Goal: Check status: Check status

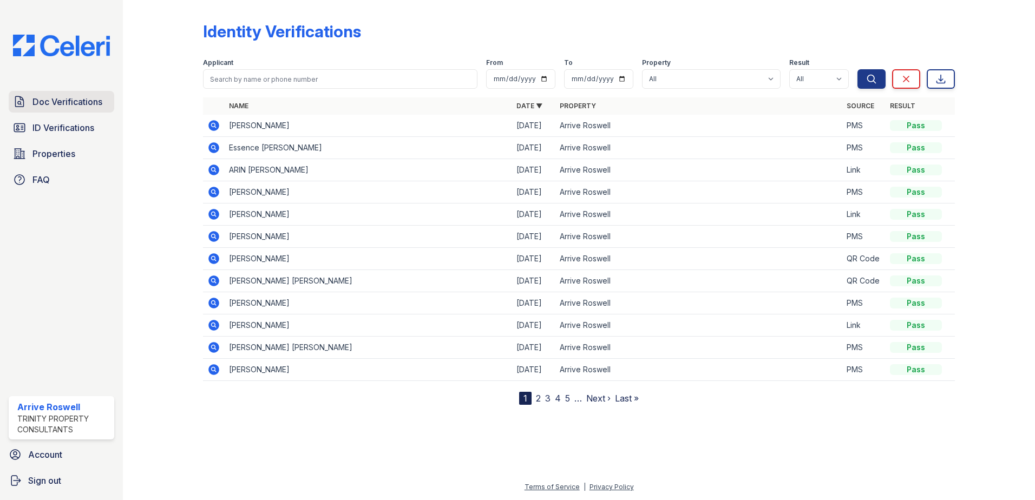
click at [61, 107] on span "Doc Verifications" at bounding box center [67, 101] width 70 height 13
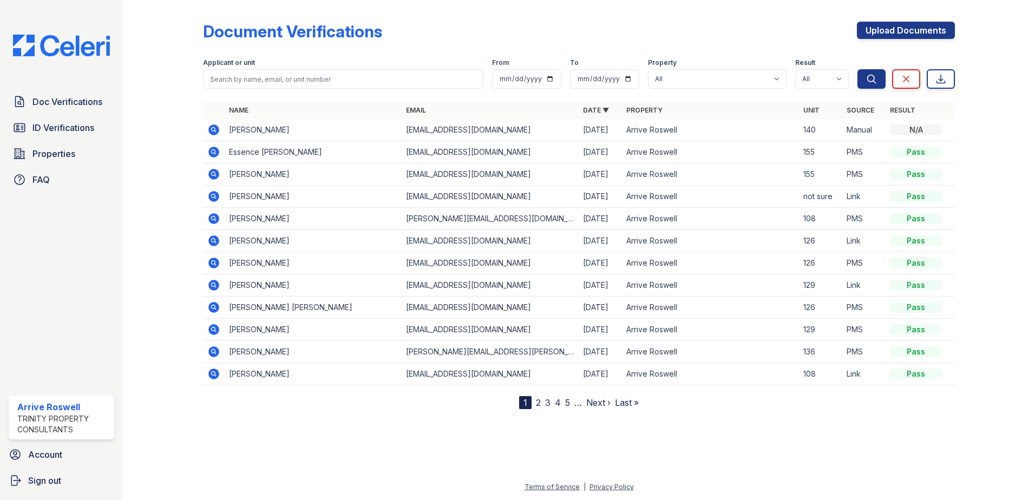
click at [212, 178] on icon at bounding box center [213, 174] width 11 height 11
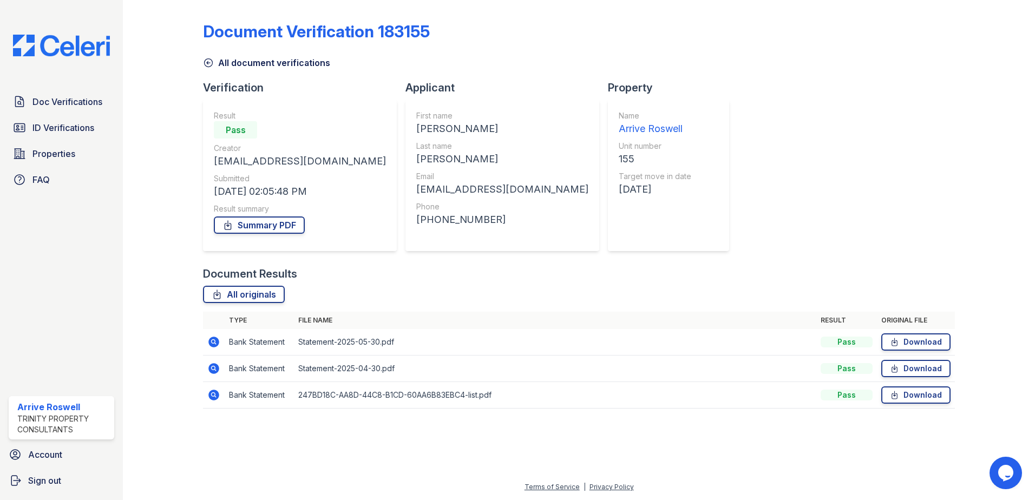
click at [213, 393] on icon at bounding box center [213, 394] width 3 height 3
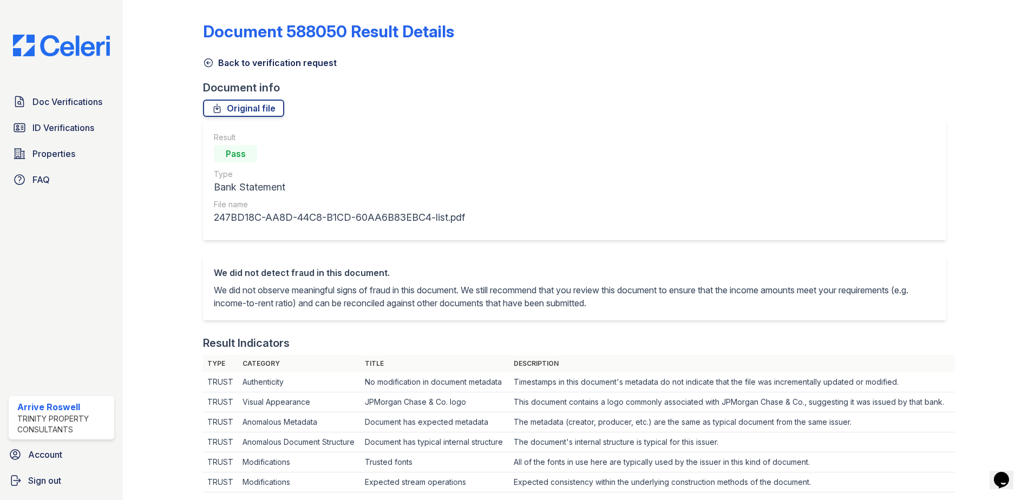
click at [213, 64] on icon at bounding box center [208, 62] width 11 height 11
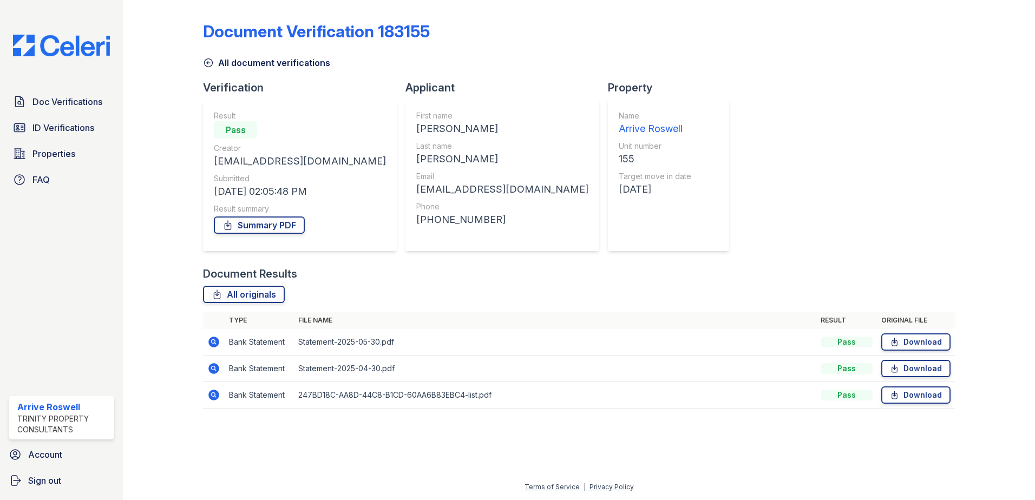
click at [208, 63] on icon at bounding box center [208, 62] width 11 height 11
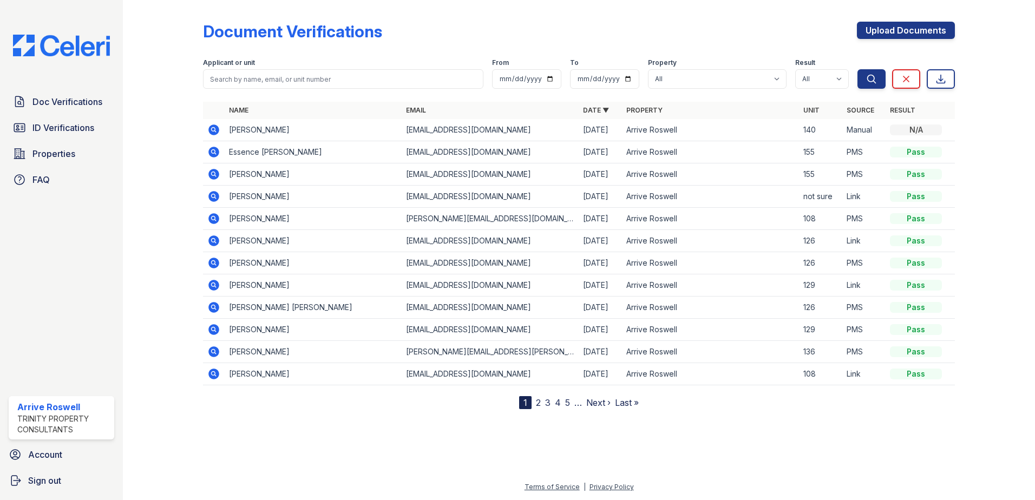
click at [213, 156] on icon at bounding box center [213, 152] width 11 height 11
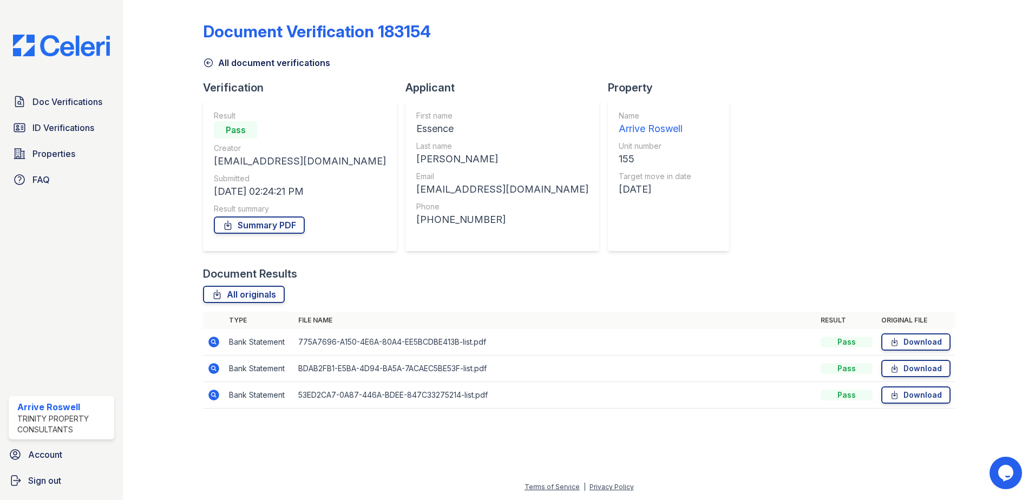
click at [210, 63] on icon at bounding box center [208, 62] width 11 height 11
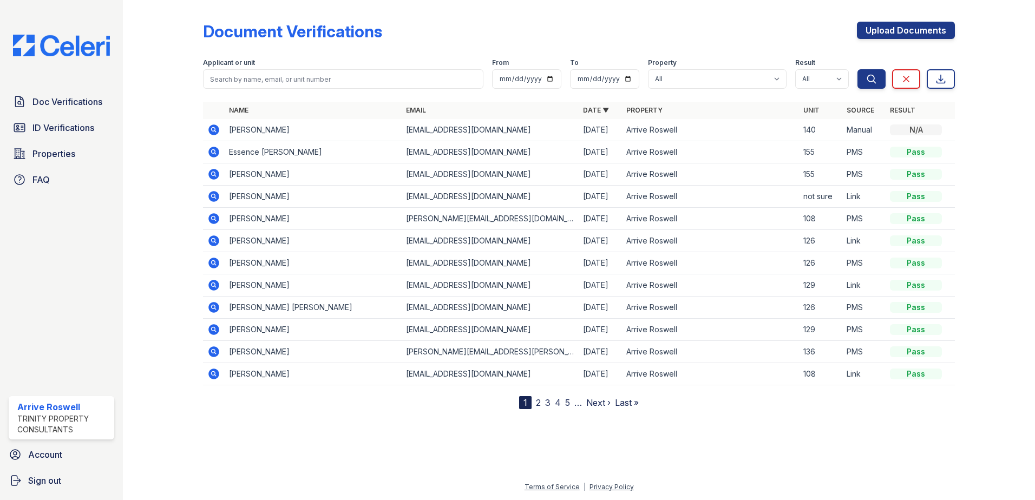
click at [215, 150] on icon at bounding box center [213, 152] width 11 height 11
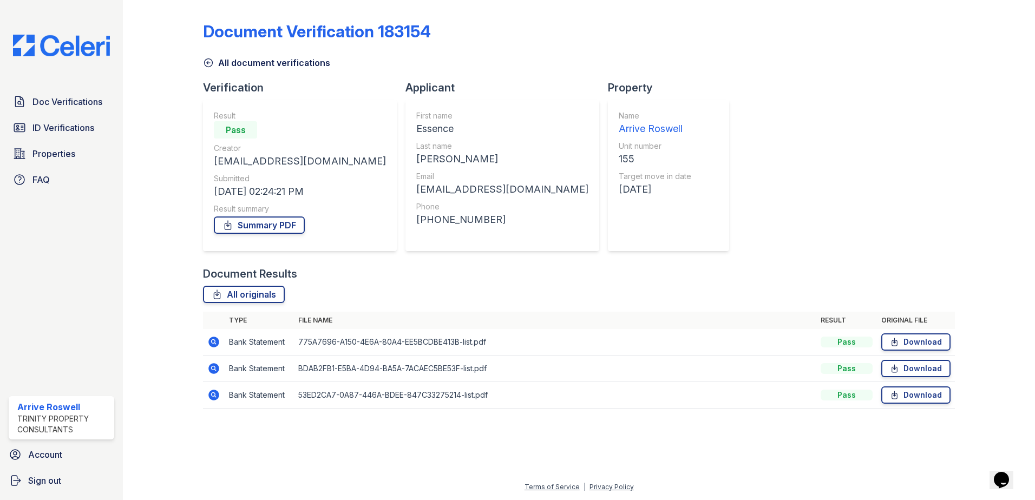
click at [205, 61] on icon at bounding box center [209, 63] width 8 height 8
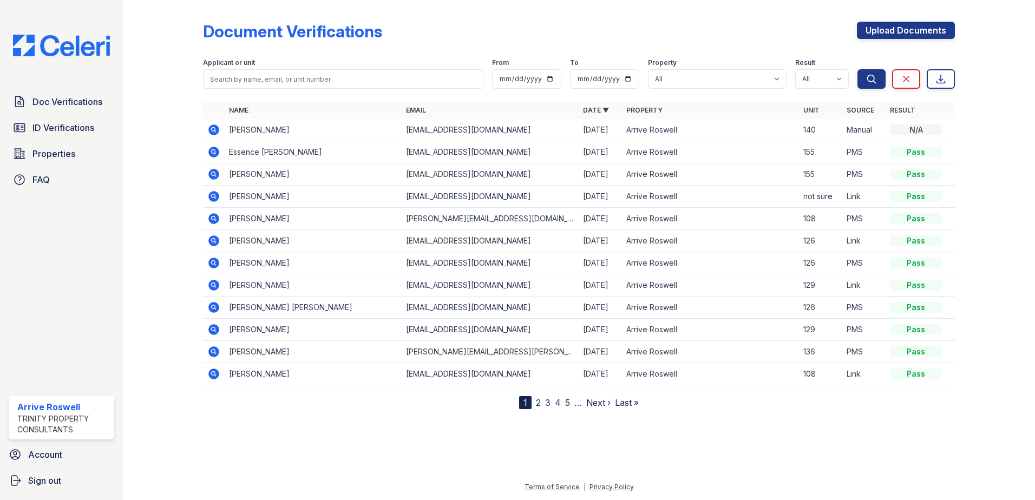
click at [212, 174] on icon at bounding box center [213, 174] width 13 height 13
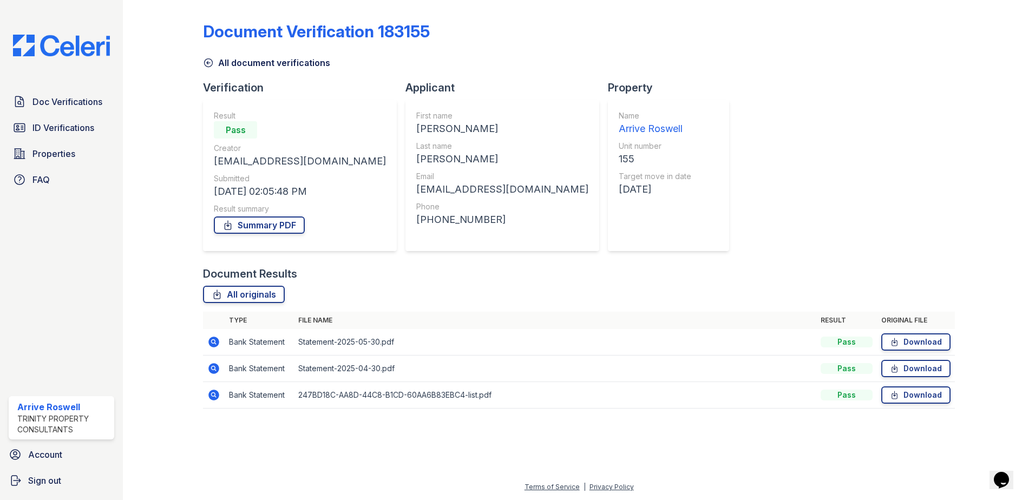
click at [209, 61] on icon at bounding box center [208, 62] width 11 height 11
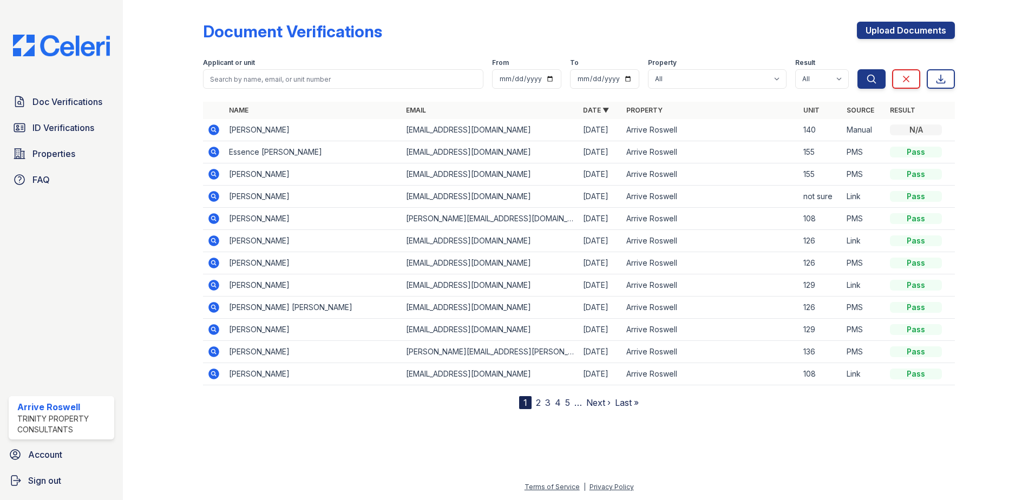
click at [214, 172] on icon at bounding box center [213, 174] width 13 height 13
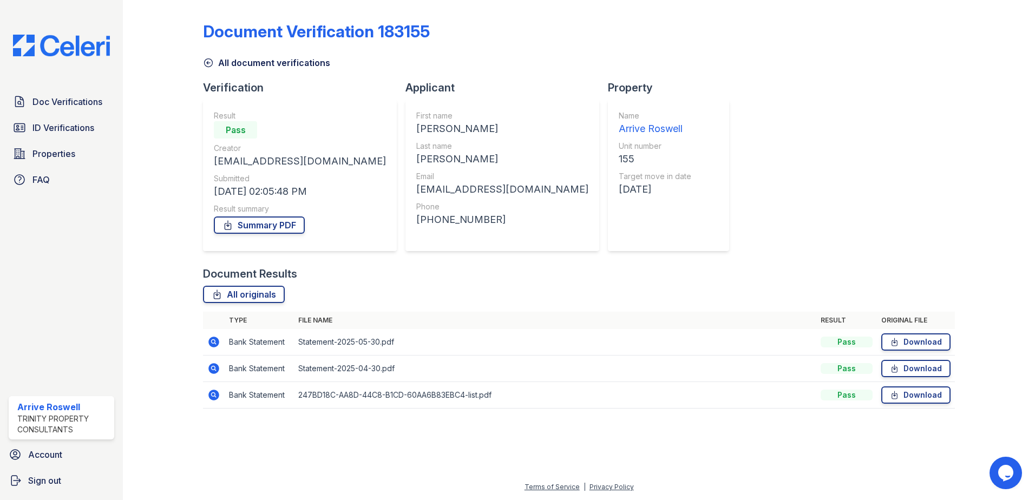
click at [214, 400] on icon at bounding box center [213, 395] width 11 height 11
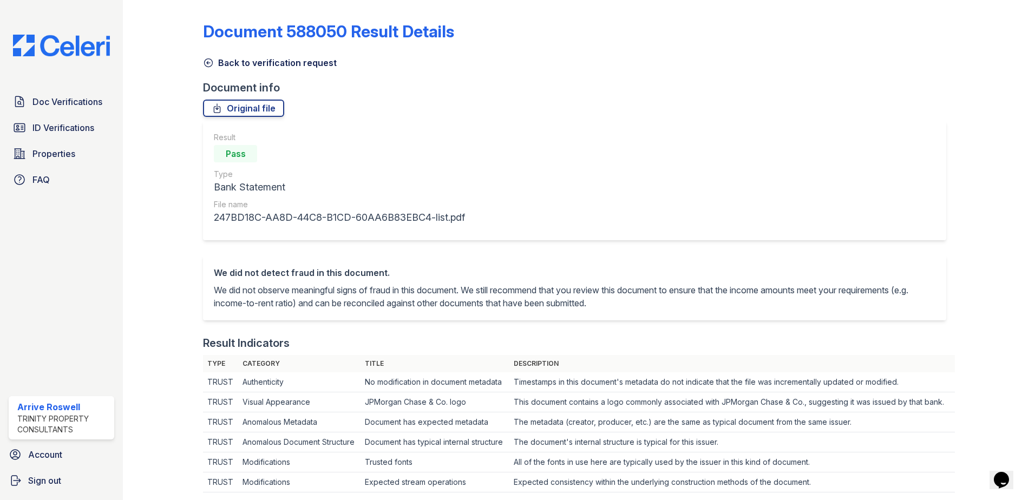
click at [210, 60] on icon at bounding box center [208, 62] width 11 height 11
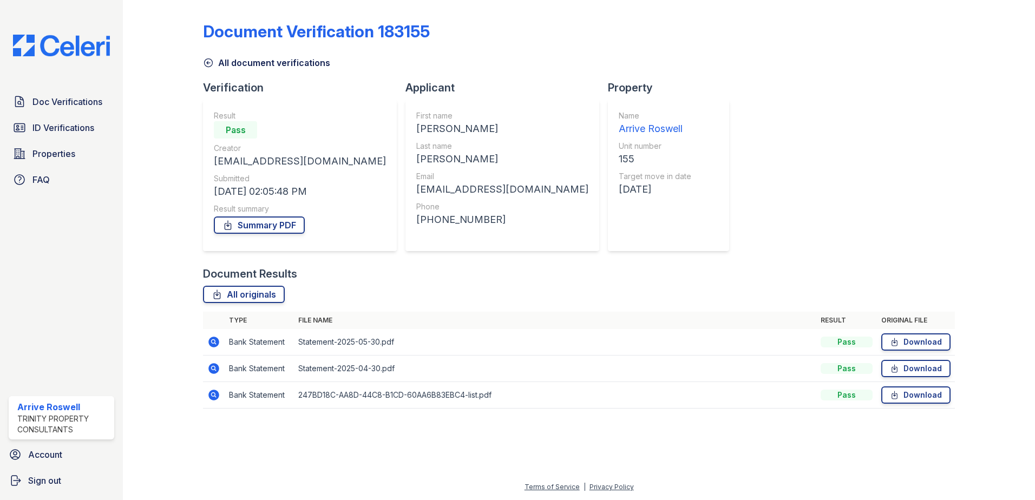
click at [210, 63] on icon at bounding box center [208, 62] width 11 height 11
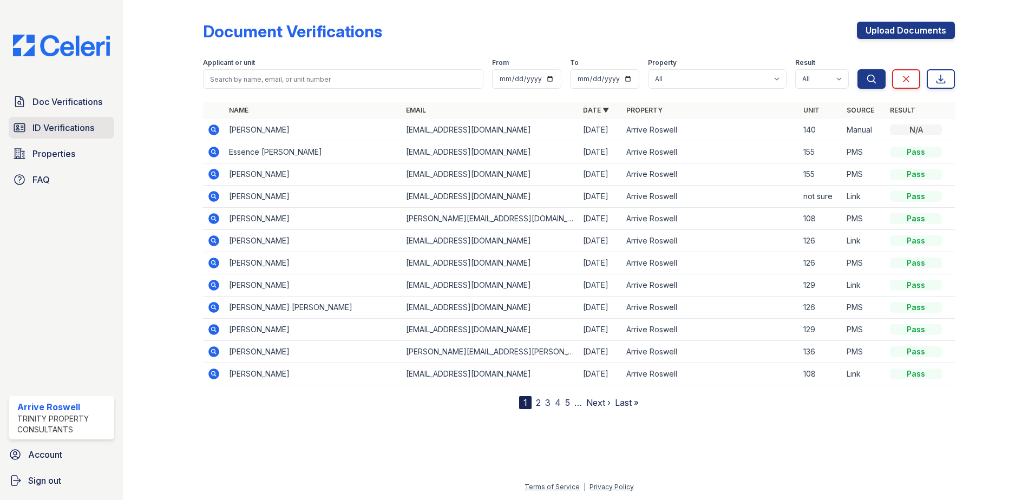
click at [33, 122] on span "ID Verifications" at bounding box center [63, 127] width 62 height 13
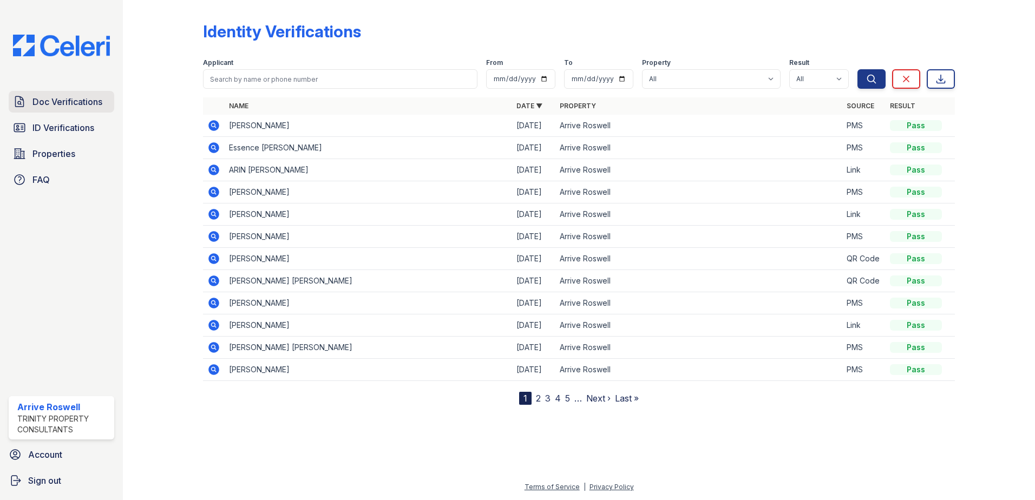
click at [67, 104] on span "Doc Verifications" at bounding box center [67, 101] width 70 height 13
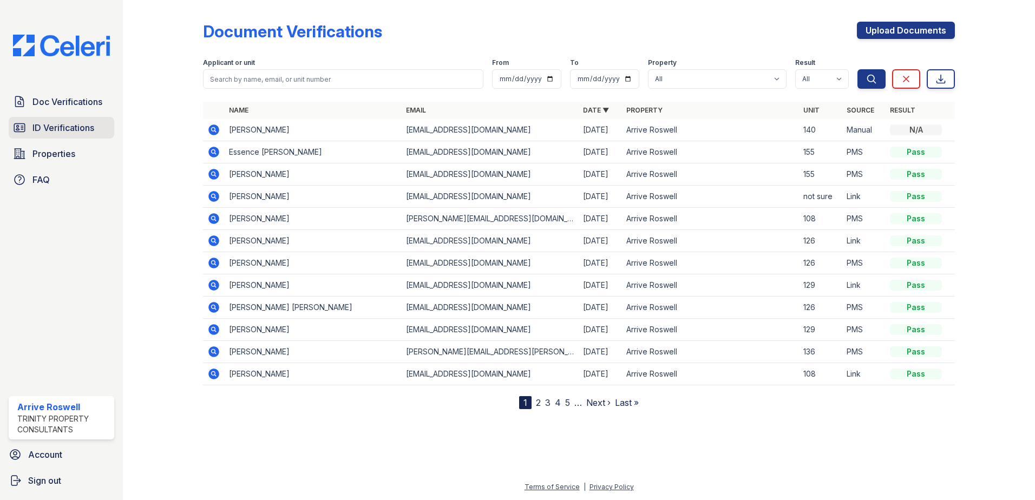
click at [67, 130] on span "ID Verifications" at bounding box center [63, 127] width 62 height 13
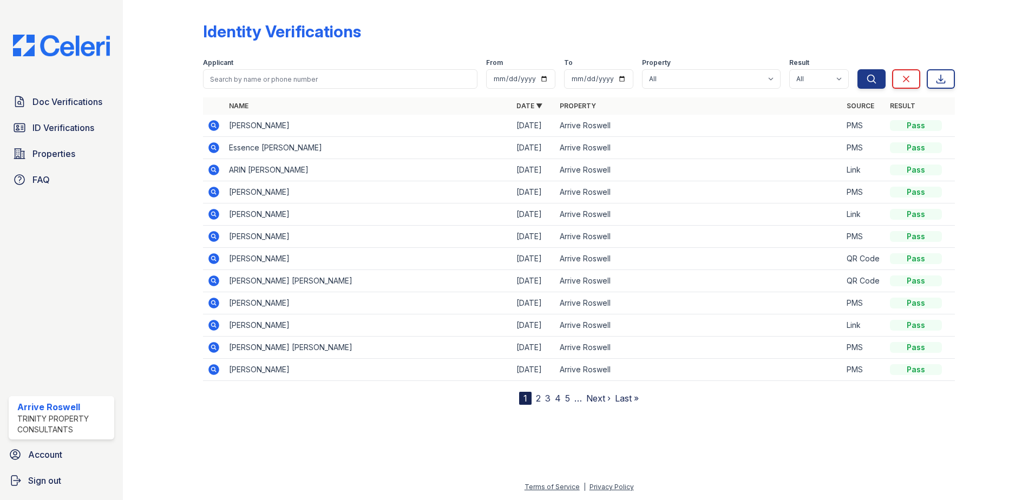
click at [216, 167] on icon at bounding box center [213, 169] width 11 height 11
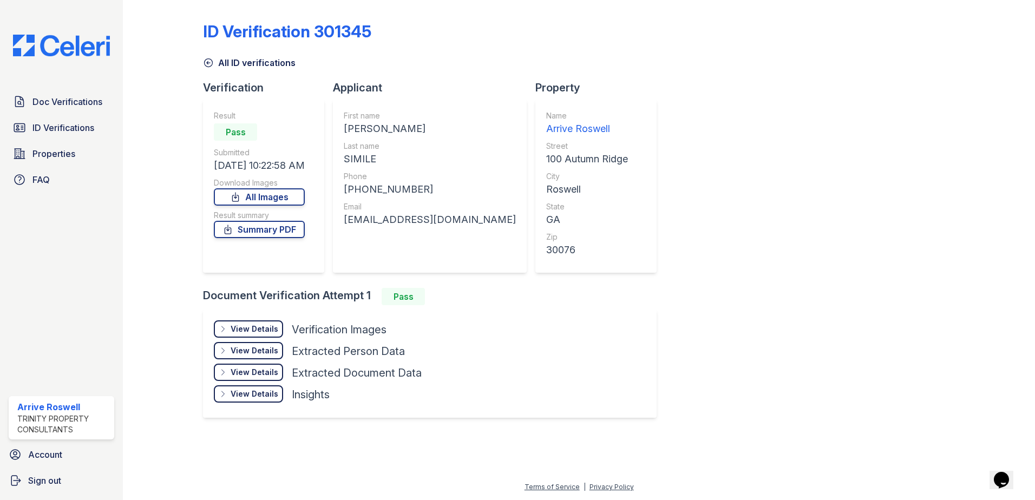
click at [248, 332] on div "View Details" at bounding box center [254, 329] width 48 height 11
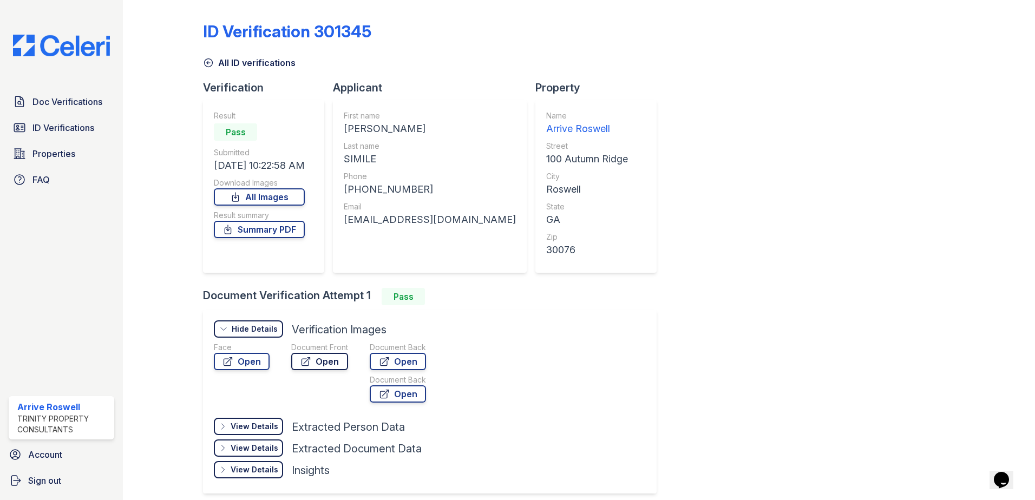
click at [308, 361] on icon at bounding box center [306, 362] width 8 height 8
click at [42, 104] on span "Doc Verifications" at bounding box center [67, 101] width 70 height 13
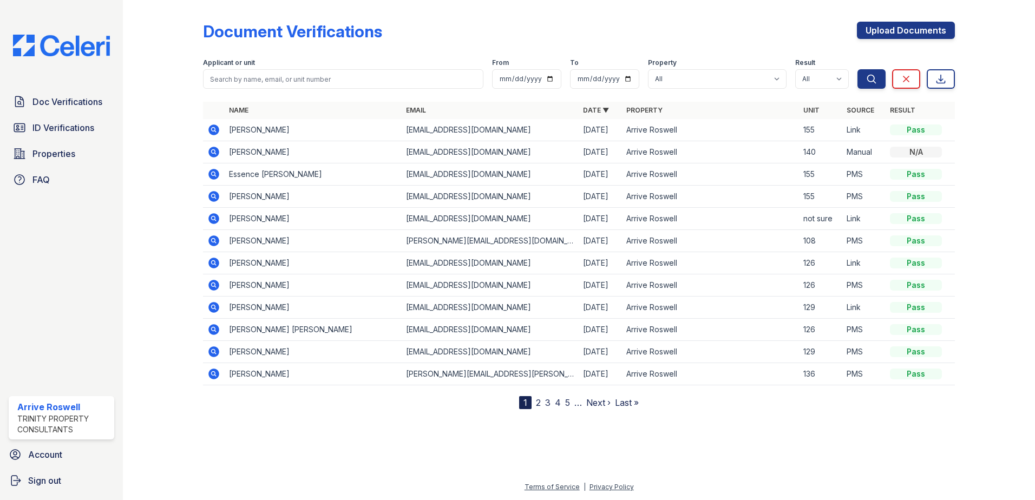
click at [211, 129] on icon at bounding box center [213, 129] width 11 height 11
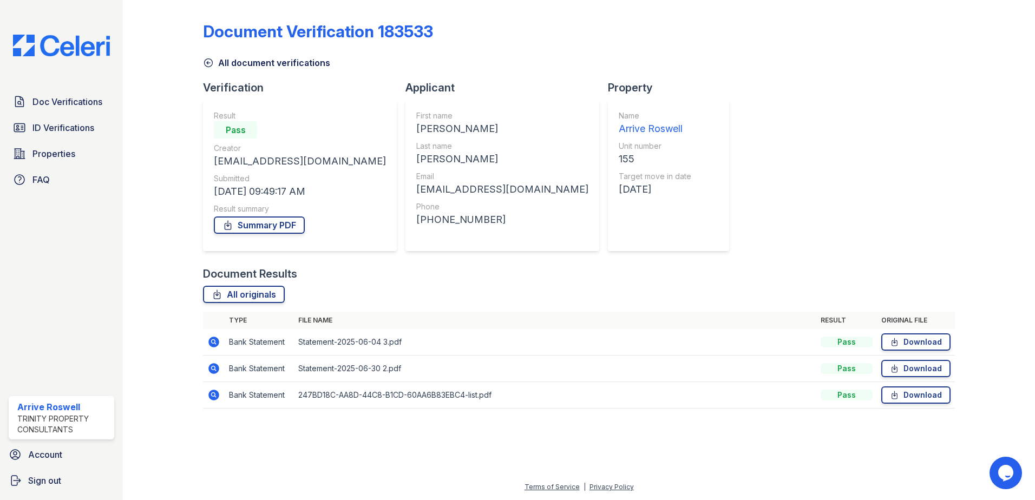
click at [212, 397] on icon at bounding box center [213, 395] width 11 height 11
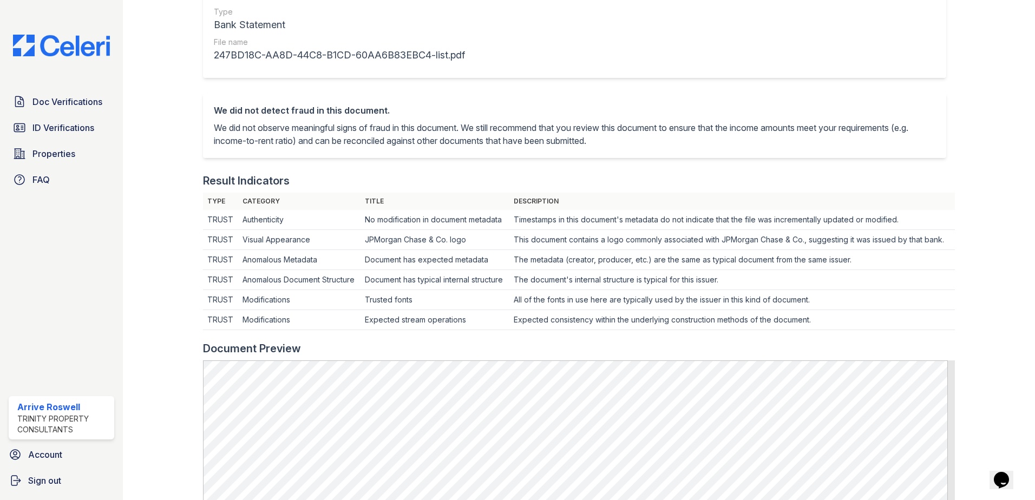
scroll to position [54, 0]
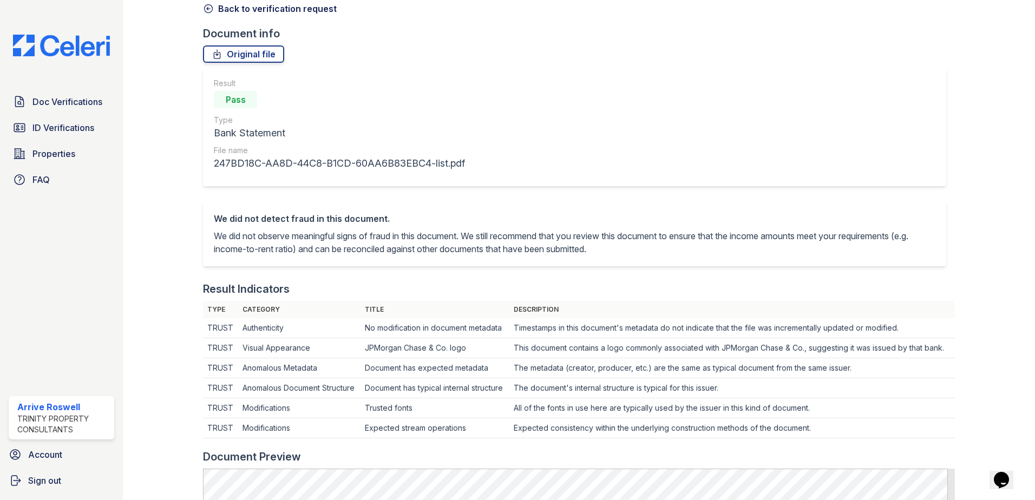
click at [207, 8] on icon at bounding box center [208, 8] width 11 height 11
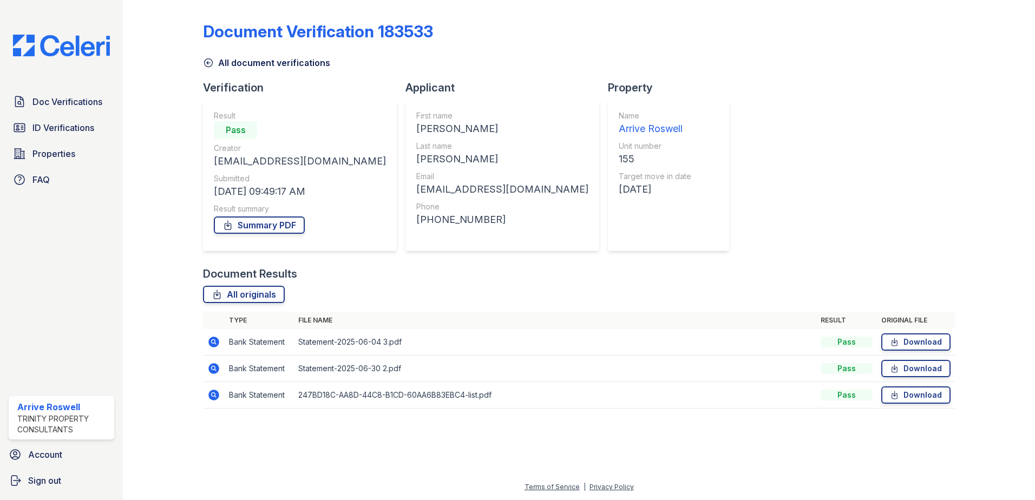
click at [214, 337] on icon at bounding box center [213, 341] width 13 height 13
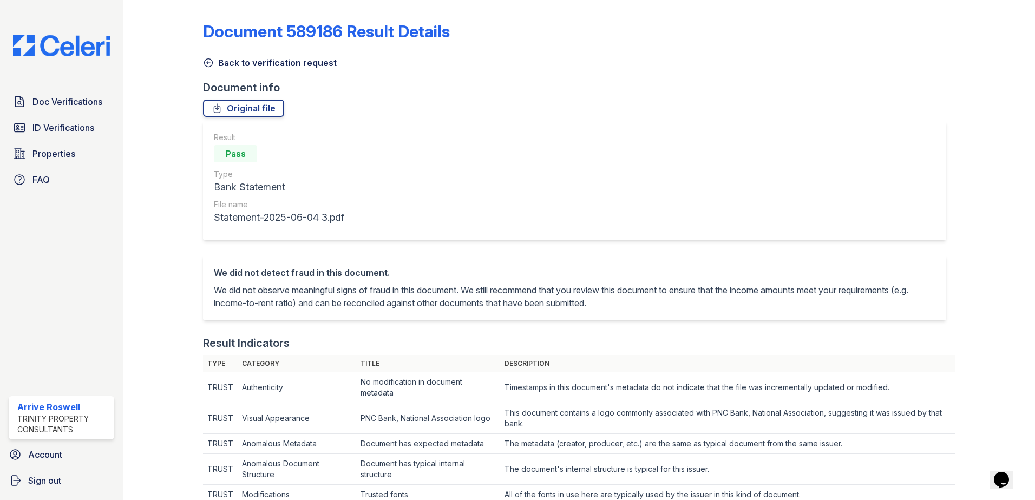
click at [131, 232] on div "Document 589186 Result Details Back to verification request Document info Origi…" at bounding box center [579, 250] width 912 height 500
click at [205, 59] on icon at bounding box center [208, 62] width 11 height 11
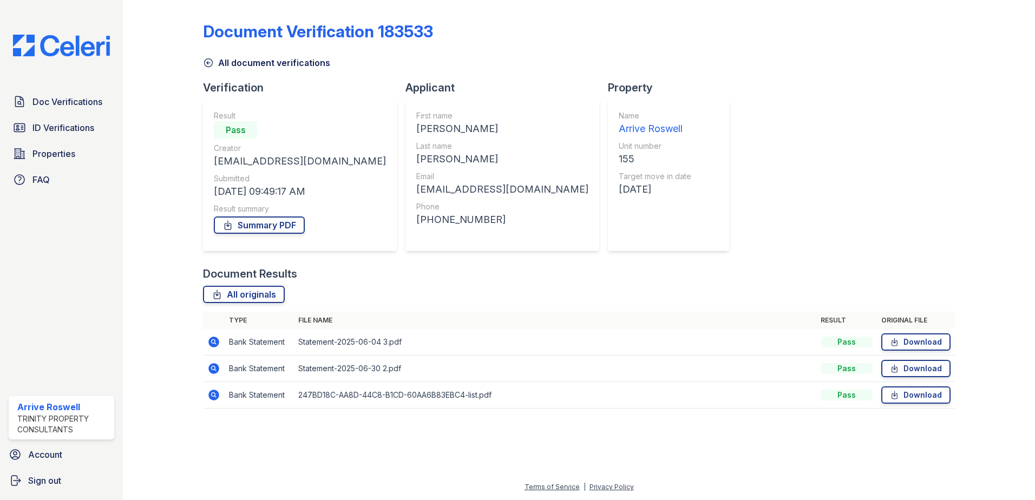
click at [214, 340] on icon at bounding box center [213, 341] width 3 height 3
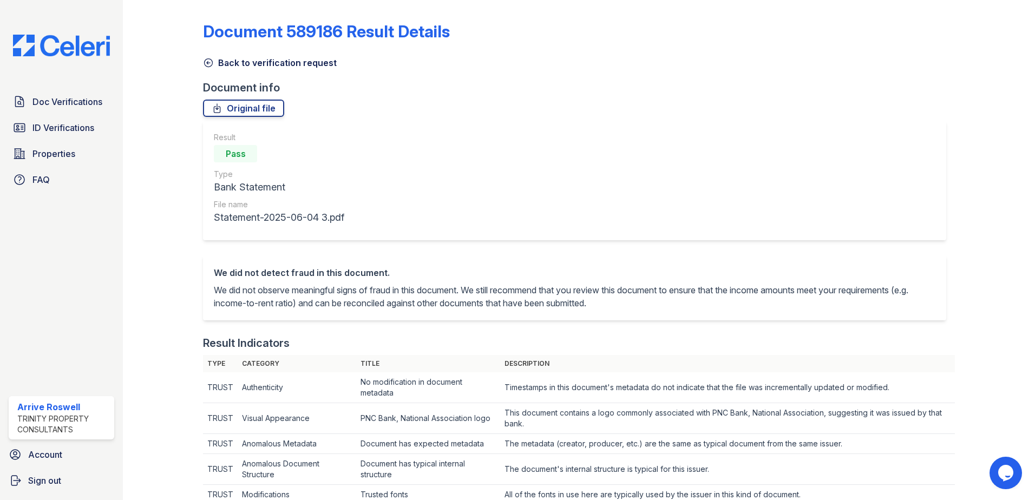
click at [205, 63] on icon at bounding box center [208, 62] width 11 height 11
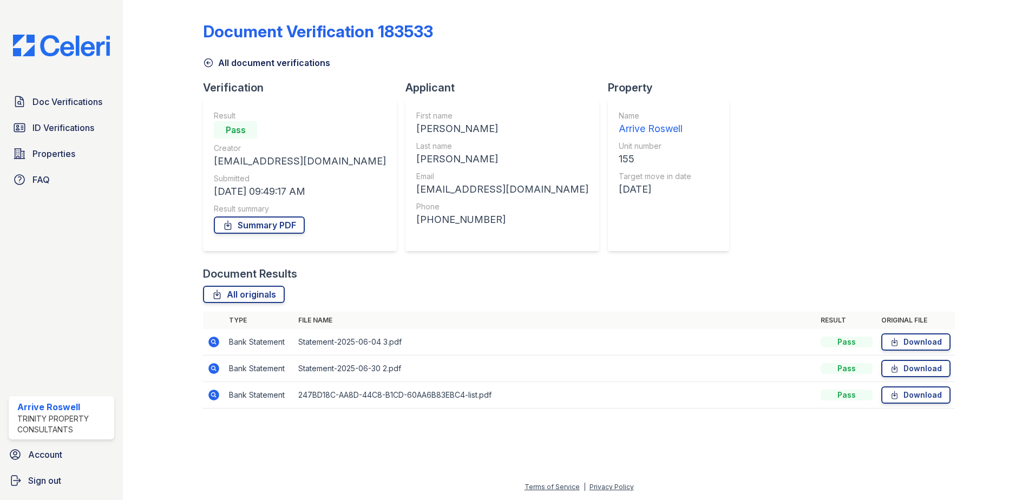
click at [213, 367] on icon at bounding box center [213, 367] width 3 height 3
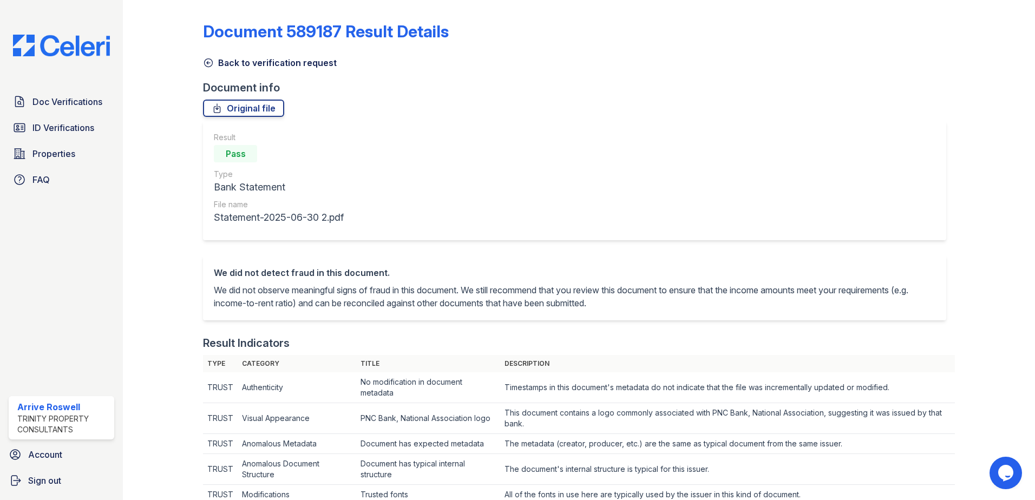
click at [209, 63] on icon at bounding box center [208, 62] width 11 height 11
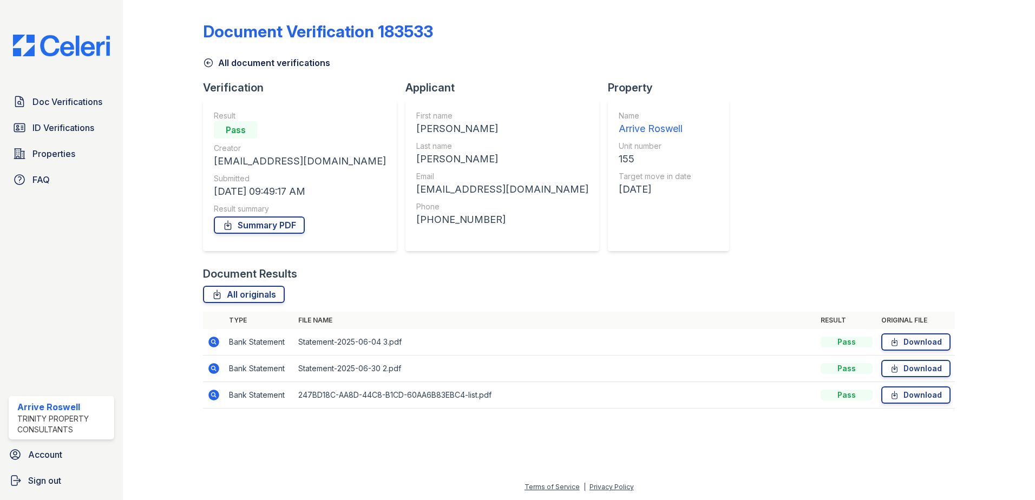
click at [207, 60] on icon at bounding box center [208, 62] width 11 height 11
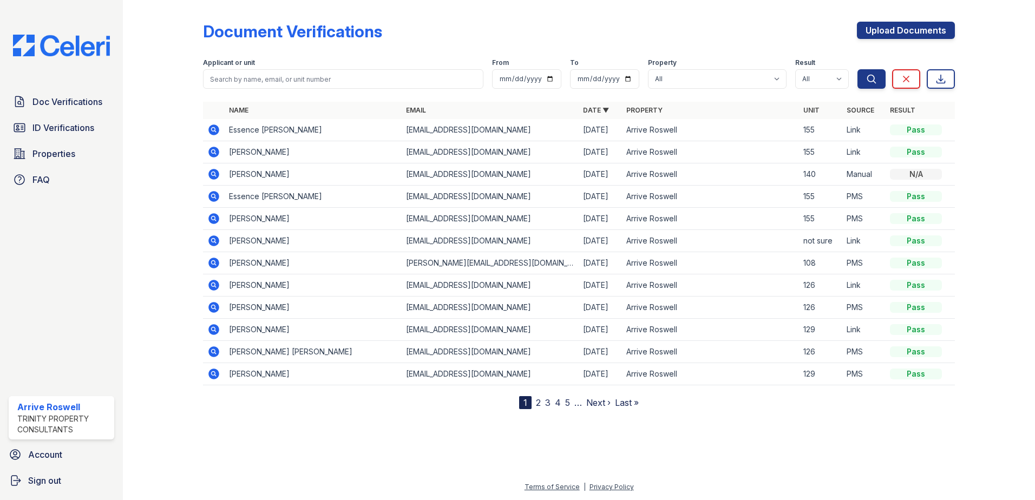
click at [193, 140] on div at bounding box center [171, 206] width 63 height 405
click at [213, 130] on icon at bounding box center [213, 129] width 3 height 3
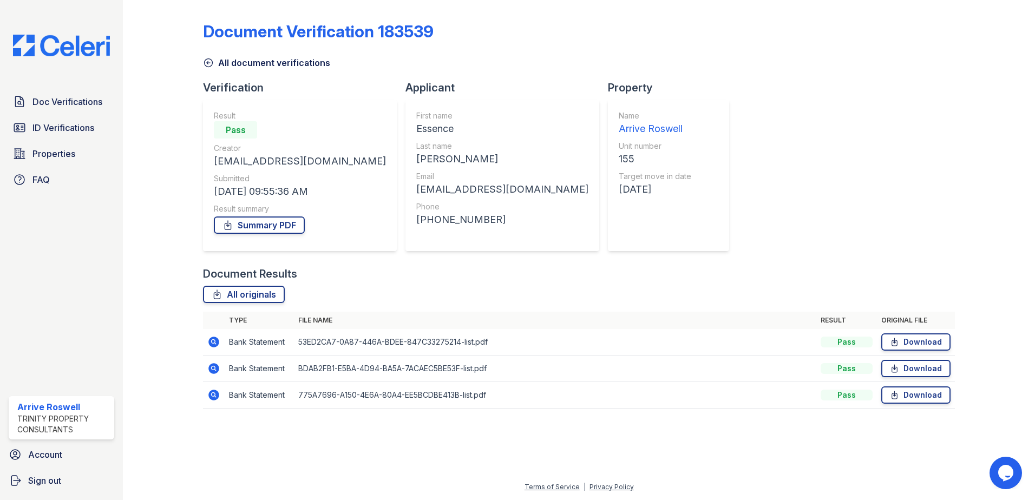
click at [212, 344] on icon at bounding box center [213, 342] width 11 height 11
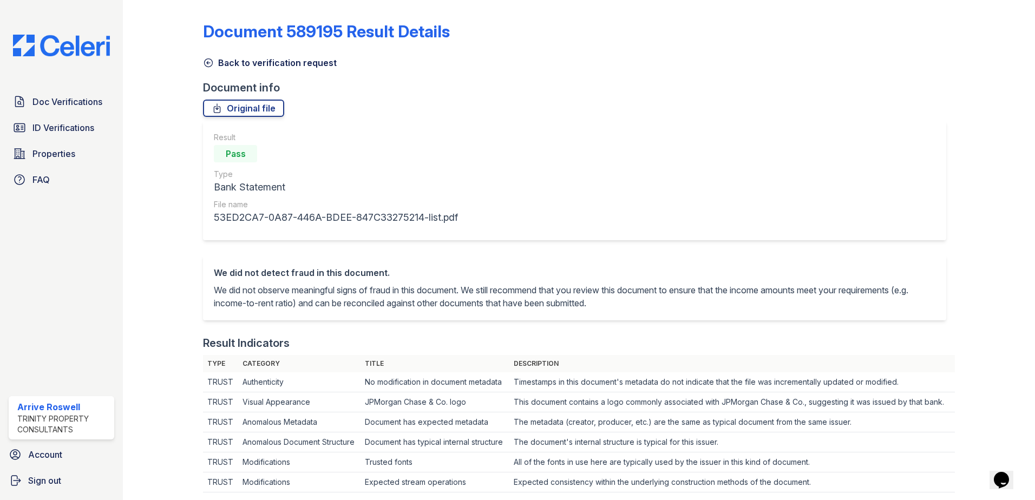
click at [211, 65] on icon at bounding box center [208, 62] width 11 height 11
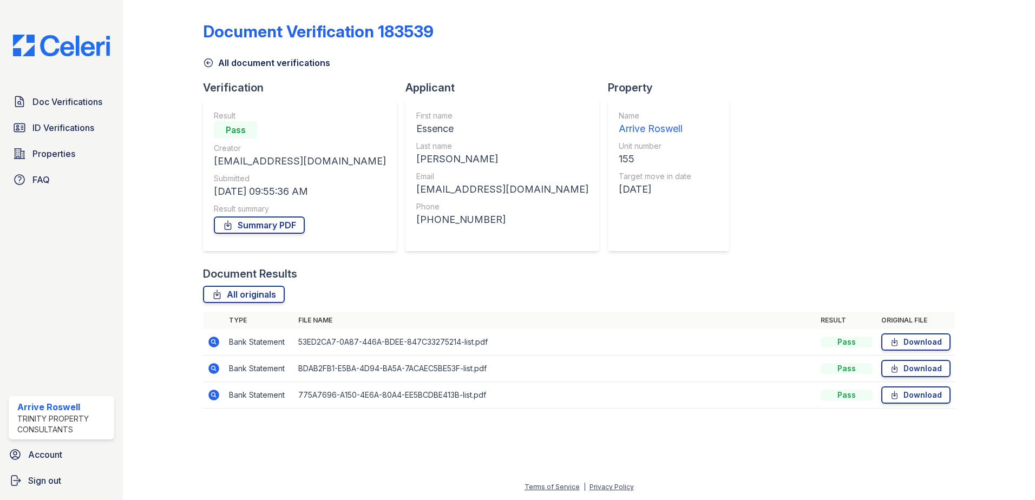
click at [212, 368] on icon at bounding box center [213, 367] width 3 height 3
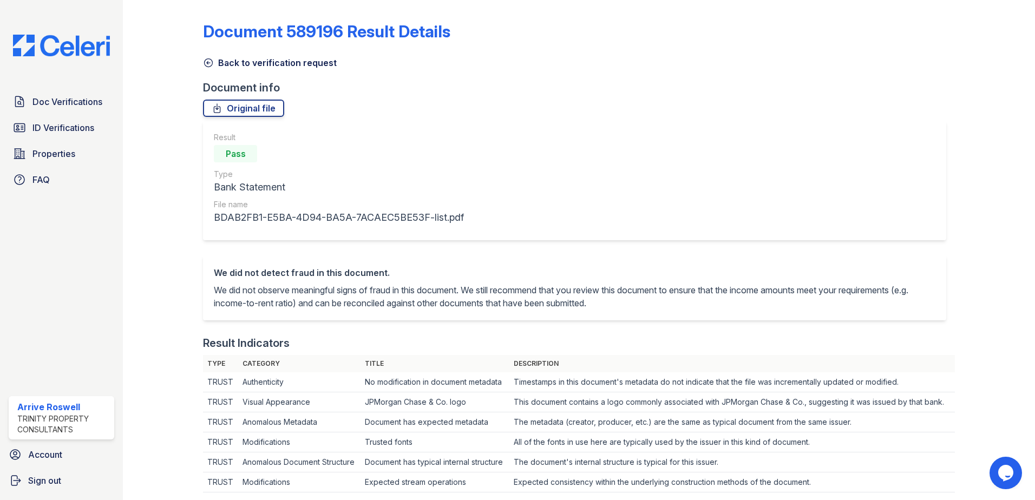
click at [206, 58] on icon at bounding box center [208, 62] width 11 height 11
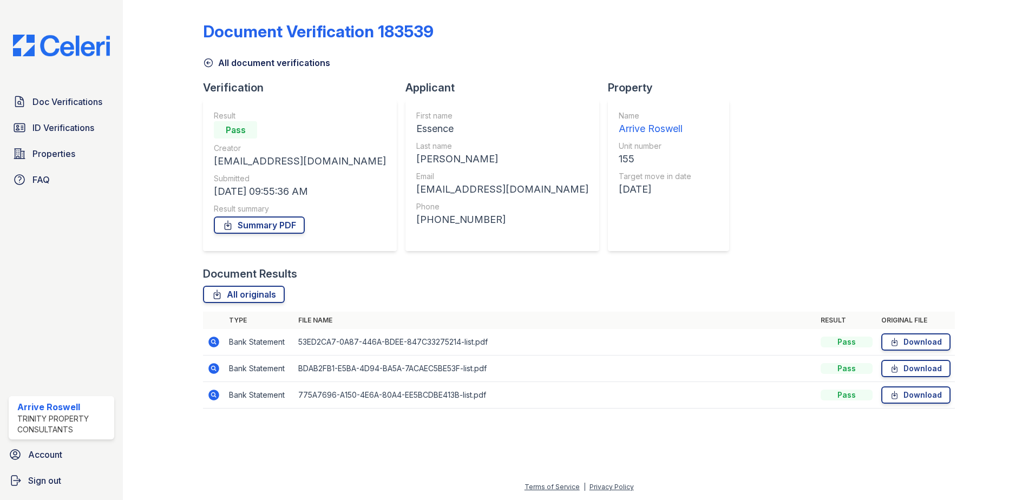
click at [215, 391] on icon at bounding box center [213, 395] width 11 height 11
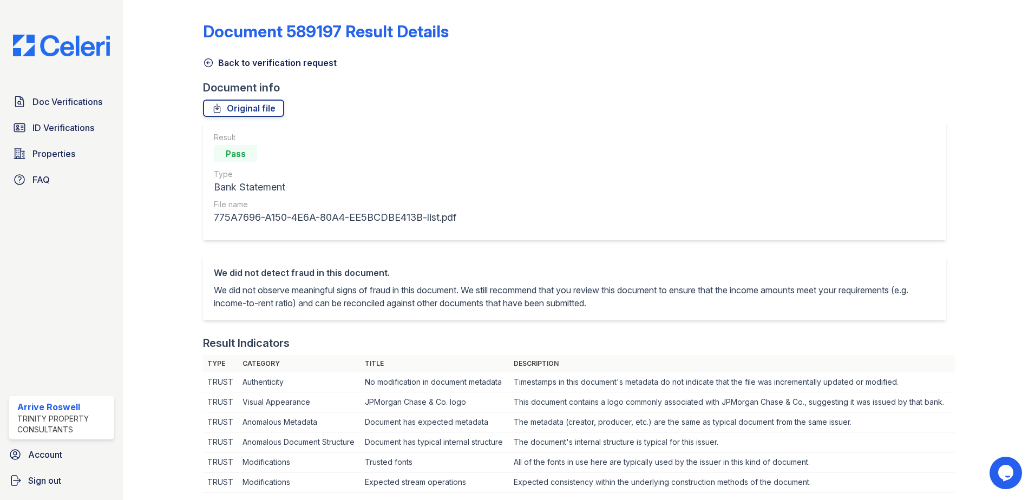
click at [206, 62] on icon at bounding box center [208, 62] width 11 height 11
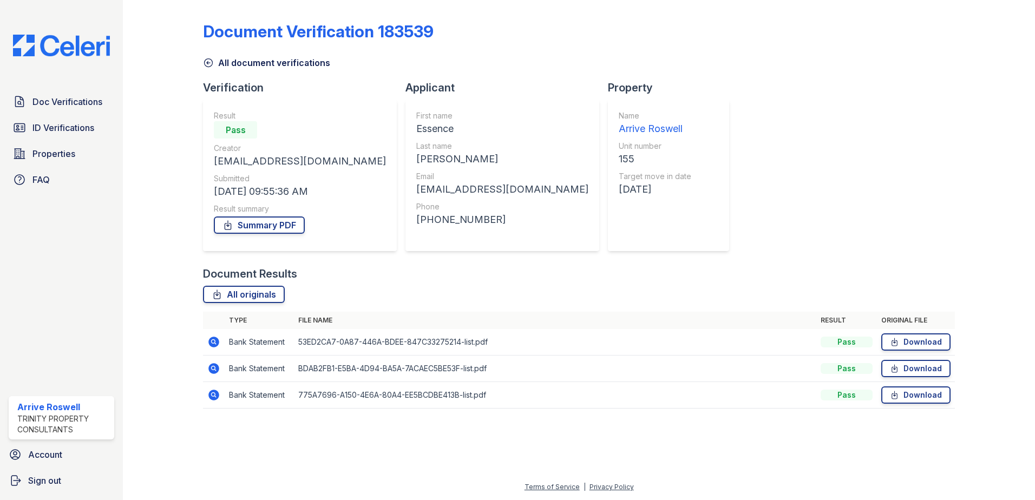
click at [210, 60] on icon at bounding box center [208, 62] width 11 height 11
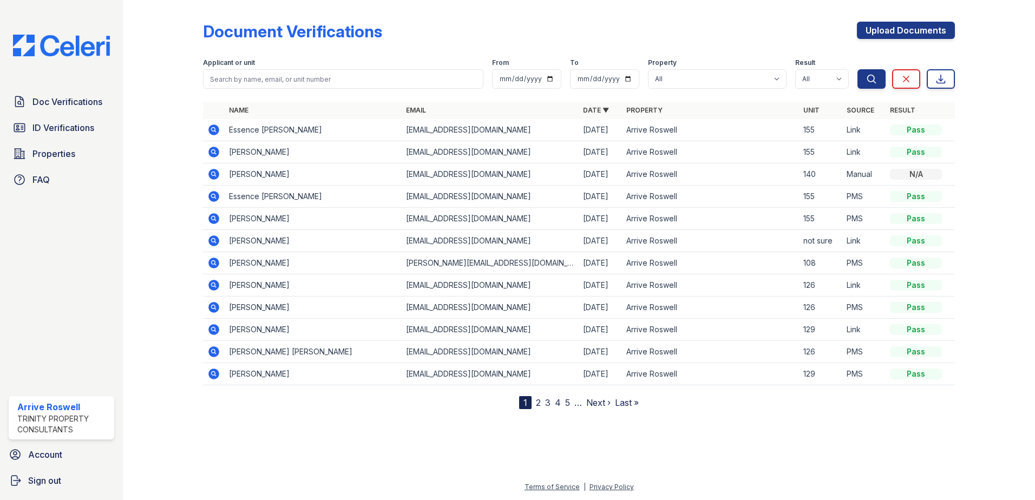
click at [219, 148] on icon at bounding box center [213, 152] width 13 height 13
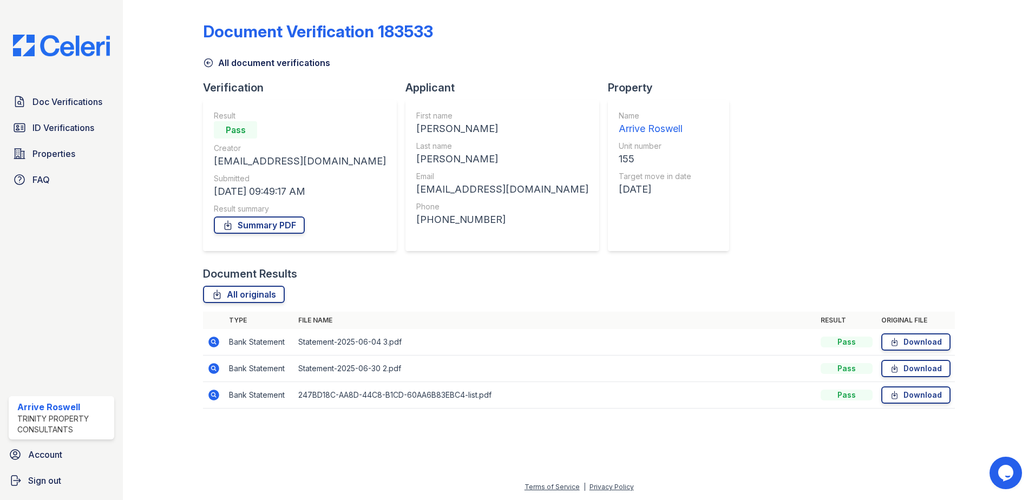
click at [215, 395] on icon at bounding box center [213, 394] width 13 height 13
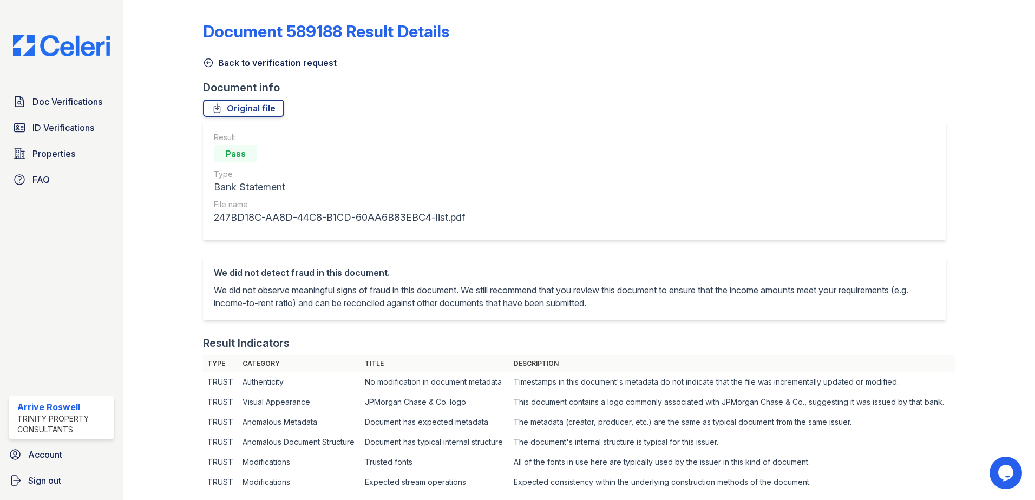
click at [210, 66] on icon at bounding box center [209, 63] width 8 height 8
